Goal: Find specific page/section: Find specific page/section

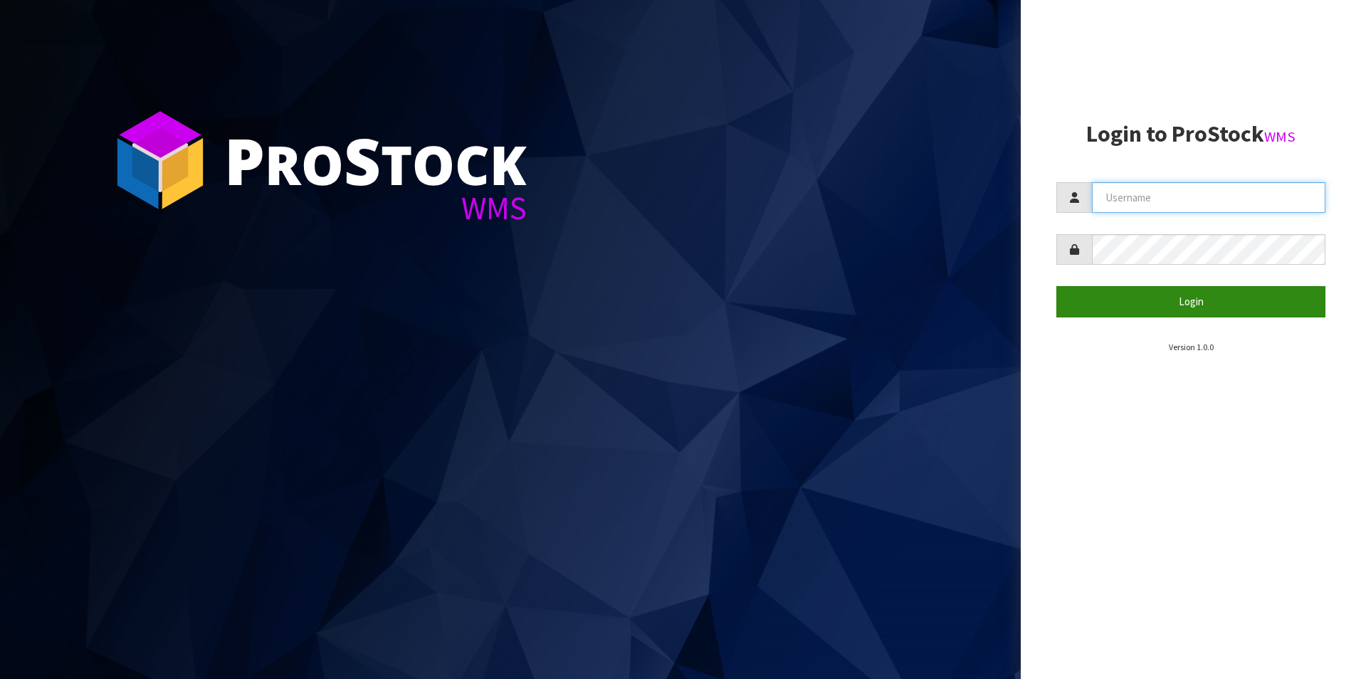
type input "NEOGEN"
click at [1195, 301] on button "Login" at bounding box center [1190, 301] width 269 height 31
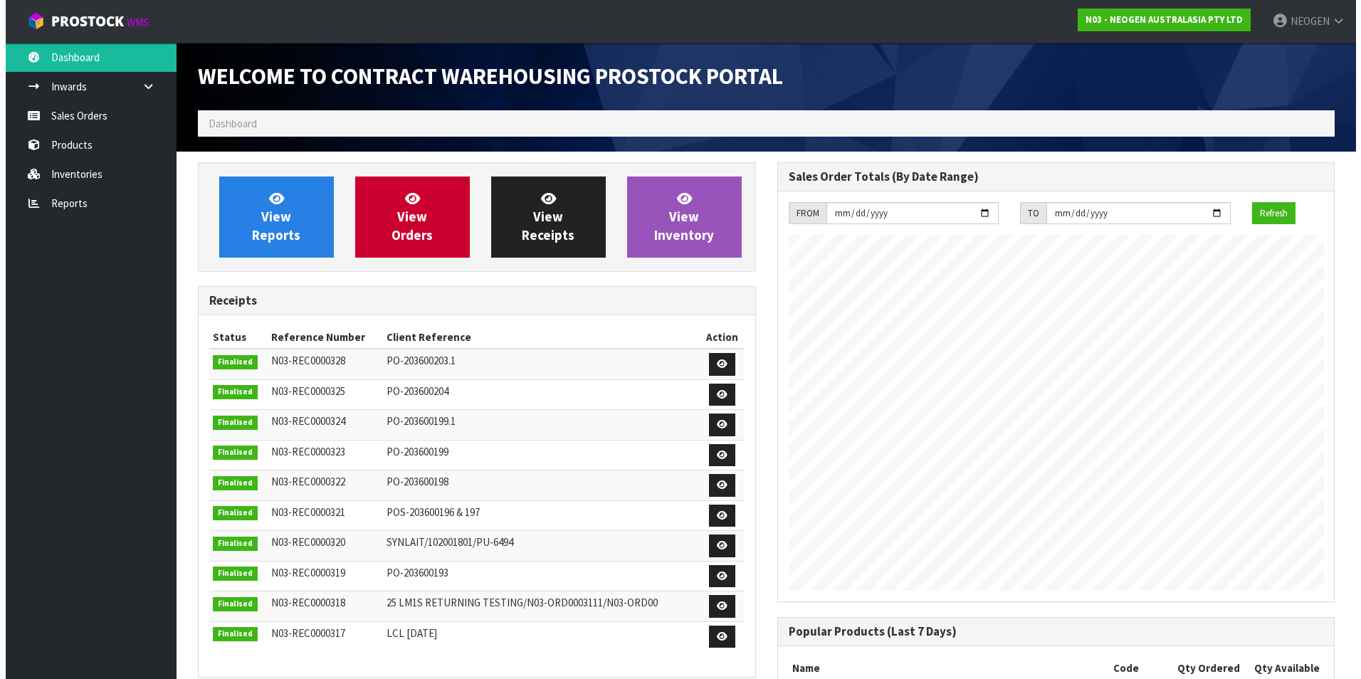
scroll to position [789, 579]
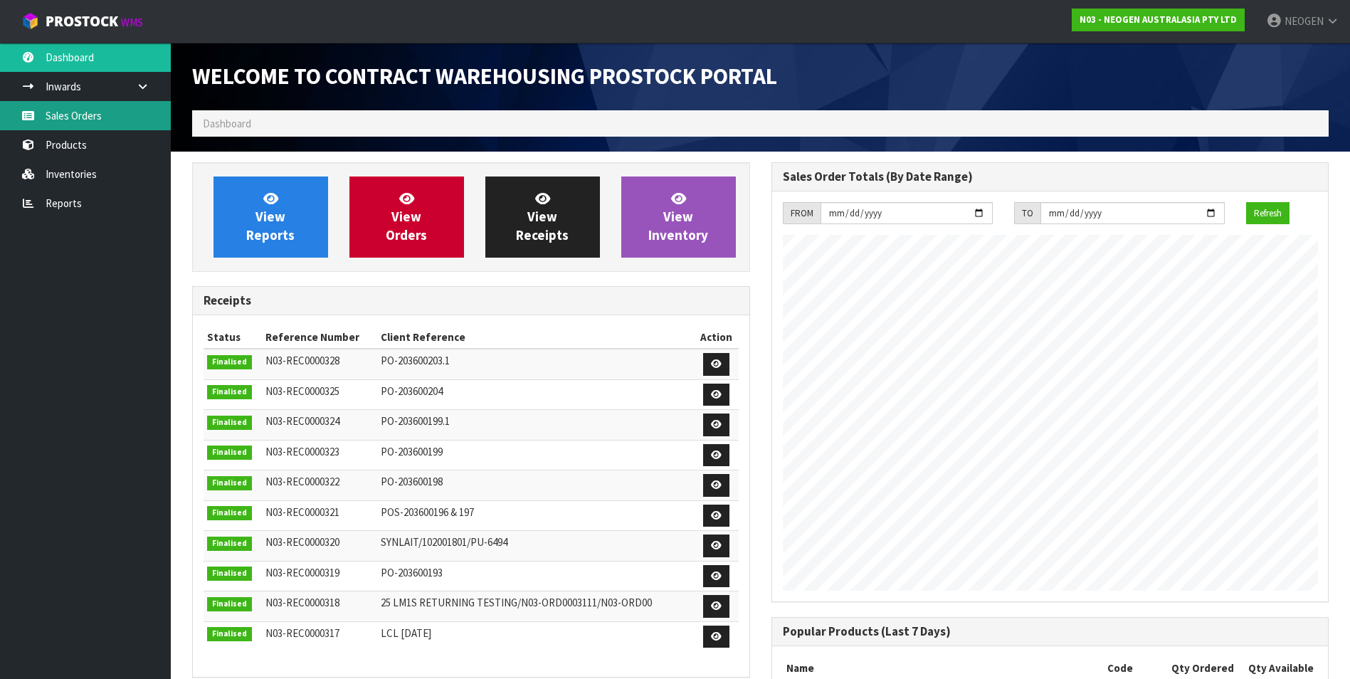
click at [73, 116] on link "Sales Orders" at bounding box center [85, 115] width 171 height 29
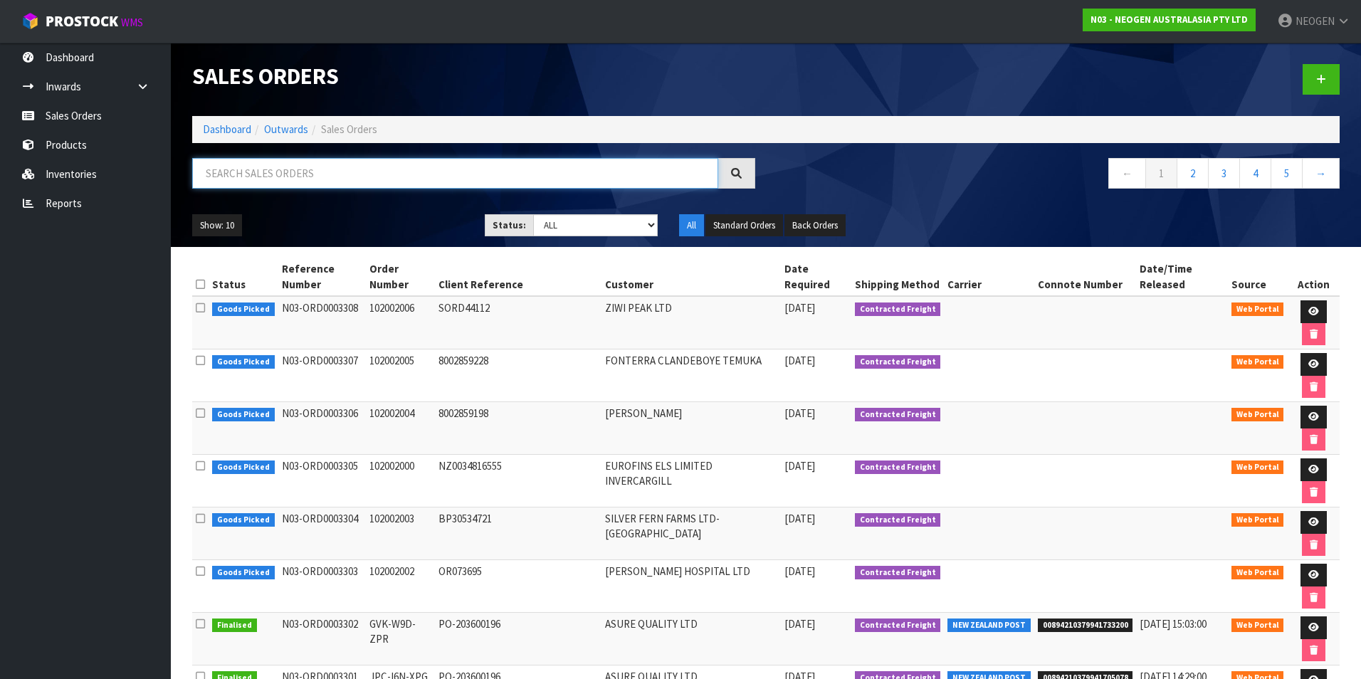
click at [236, 181] on input "text" at bounding box center [455, 173] width 526 height 31
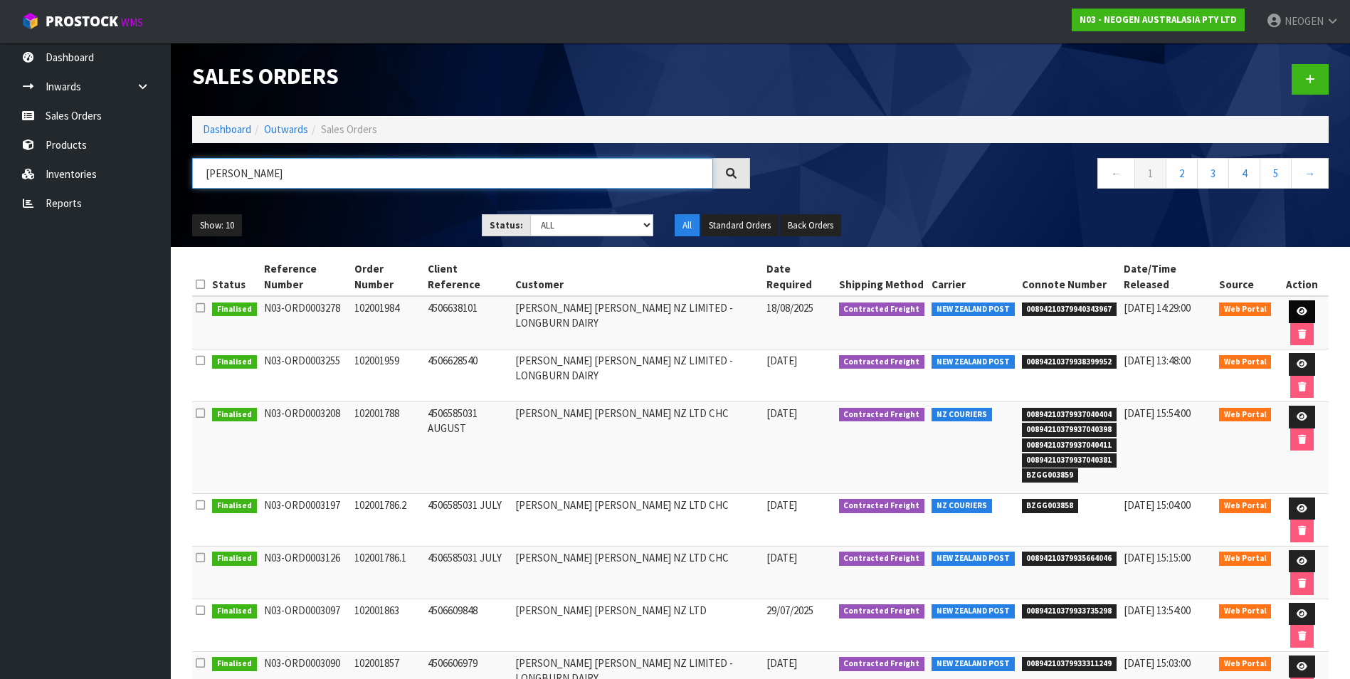
type input "[PERSON_NAME]"
click at [1297, 307] on icon at bounding box center [1302, 311] width 11 height 9
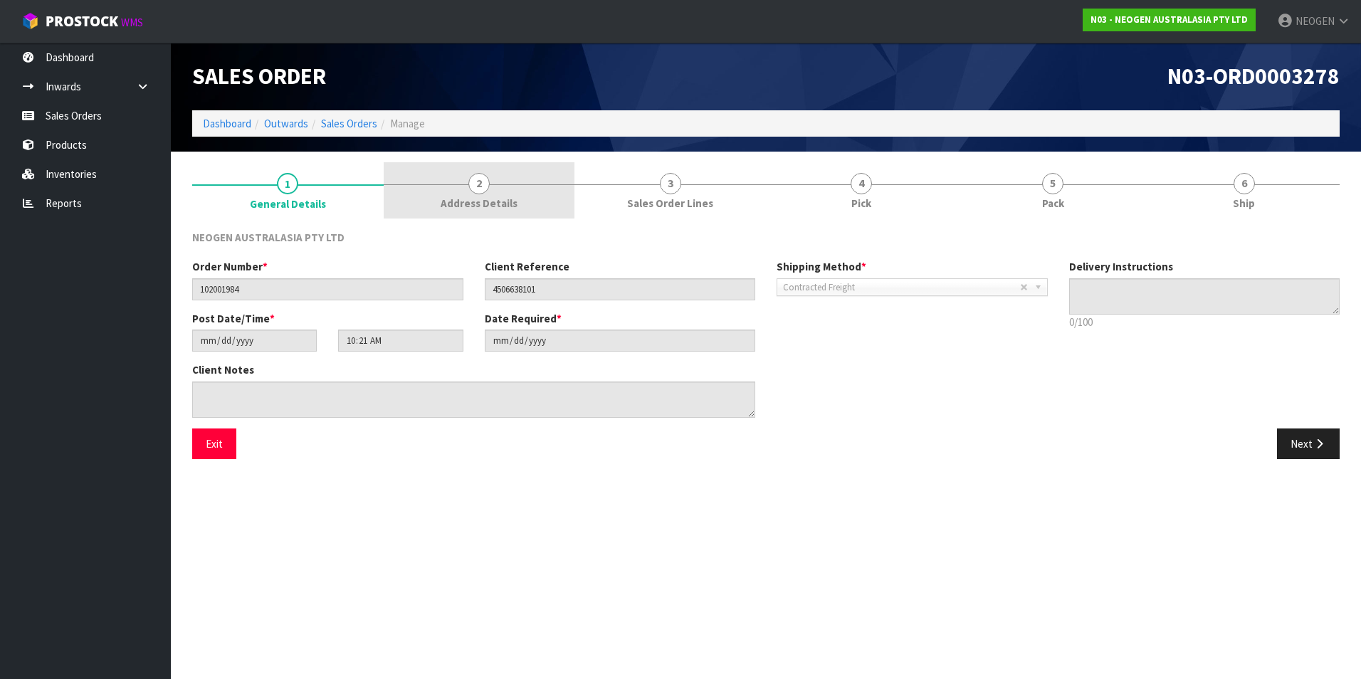
click at [476, 209] on span "Address Details" at bounding box center [479, 203] width 77 height 15
